Goal: Task Accomplishment & Management: Manage account settings

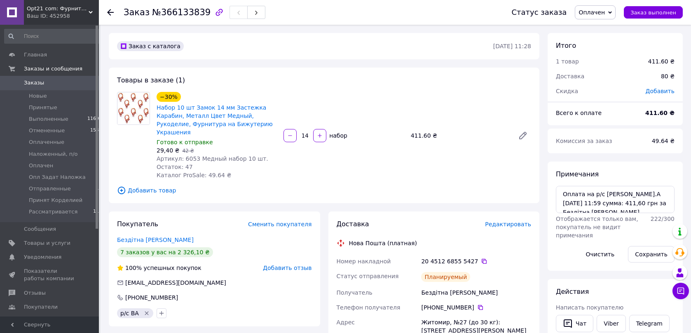
scroll to position [48, 0]
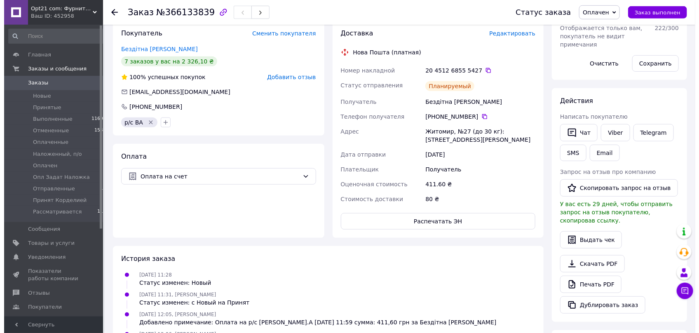
scroll to position [192, 0]
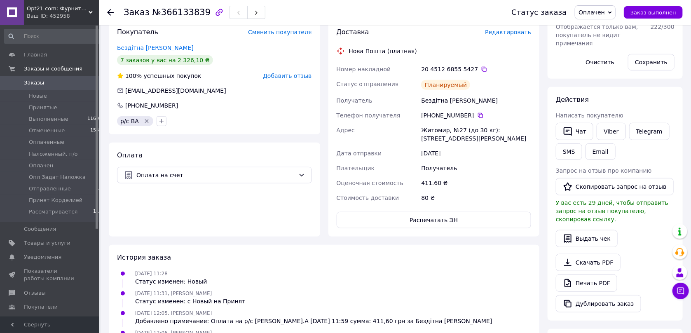
click at [508, 35] on span "Редактировать" at bounding box center [508, 32] width 46 height 7
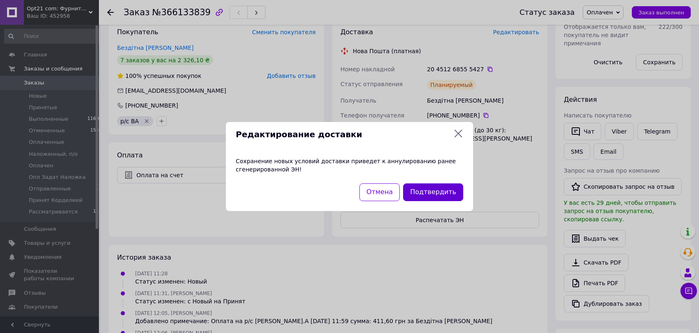
click at [433, 195] on button "Подтвердить" at bounding box center [433, 192] width 60 height 18
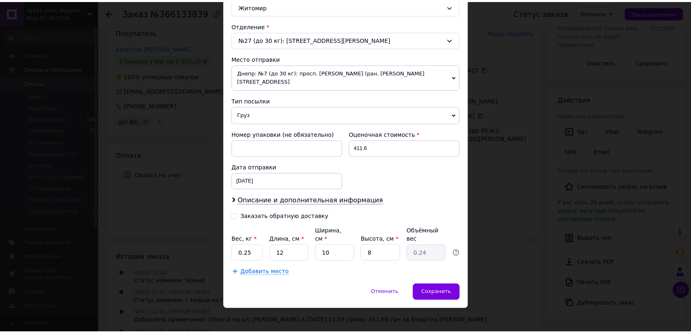
scroll to position [262, 0]
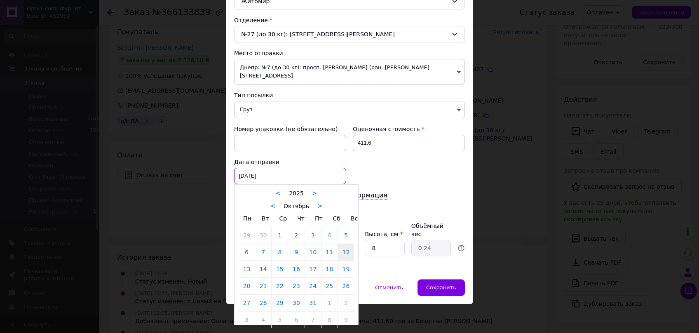
click at [283, 171] on input "[DATE]" at bounding box center [290, 176] width 112 height 16
click at [239, 272] on link "13" at bounding box center [247, 269] width 16 height 16
type input "13.10.2025"
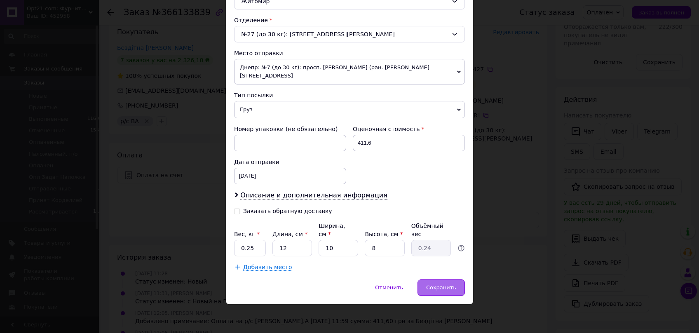
click at [440, 288] on span "Сохранить" at bounding box center [441, 287] width 30 height 6
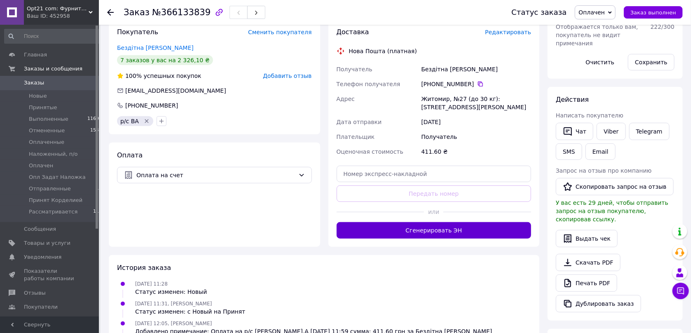
click at [435, 239] on button "Сгенерировать ЭН" at bounding box center [434, 230] width 195 height 16
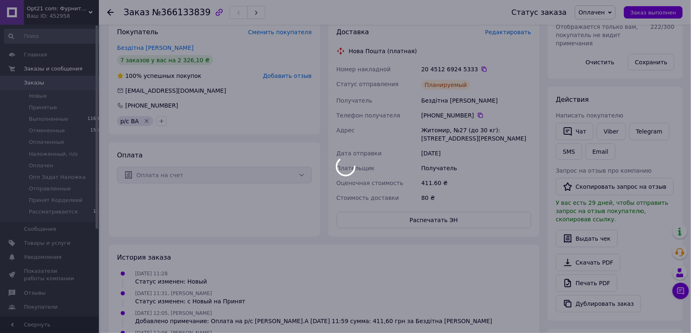
scroll to position [14, 0]
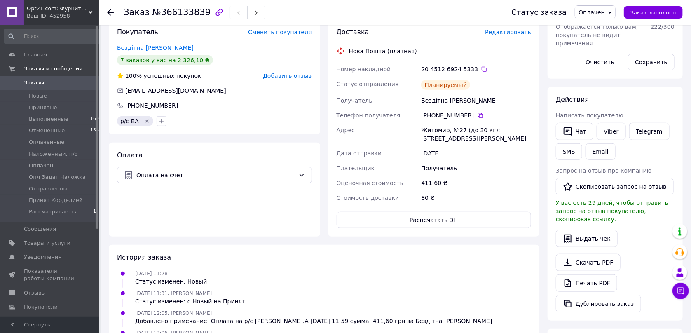
click at [538, 209] on div "Доставка Редактировать Нова Пошта (платная) Номер накладной 20 4512 6924 5333  …" at bounding box center [433, 127] width 211 height 217
drag, startPoint x: 422, startPoint y: 82, endPoint x: 476, endPoint y: 82, distance: 54.4
click at [476, 73] on div "20 4512 6924 5333" at bounding box center [476, 69] width 110 height 8
copy div "20 4512 6924 5333"
click at [543, 155] on div "Доставка Редактировать Нова Пошта (платная) Номер накладной 20 4512 6924 5333  …" at bounding box center [434, 127] width 220 height 217
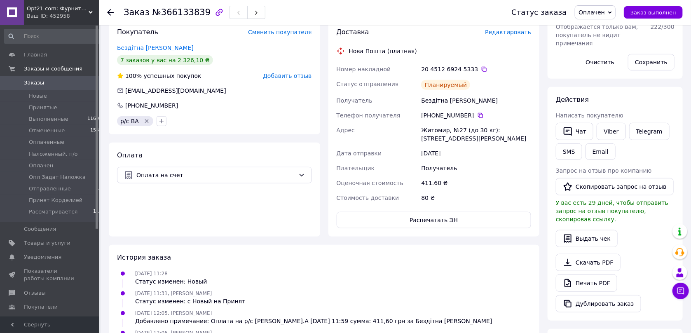
click at [512, 161] on div "13.10.2025" at bounding box center [475, 153] width 113 height 15
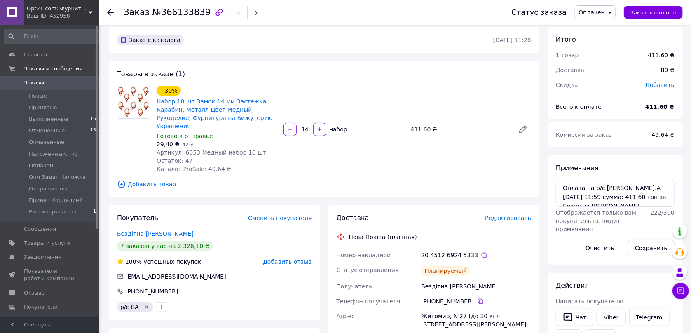
scroll to position [0, 0]
